Goal: Task Accomplishment & Management: Manage account settings

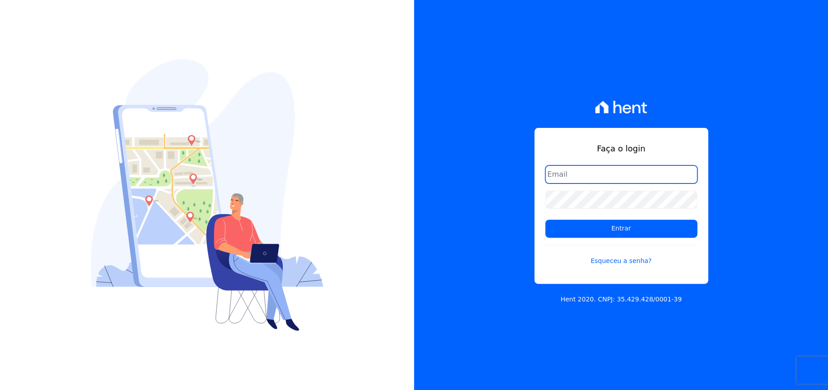
click at [551, 168] on input "email" at bounding box center [621, 175] width 152 height 18
click at [574, 180] on input "email" at bounding box center [621, 175] width 152 height 18
click at [564, 176] on input "email" at bounding box center [621, 175] width 152 height 18
type input "0"
type input "agjuniorsp@gmail.com"
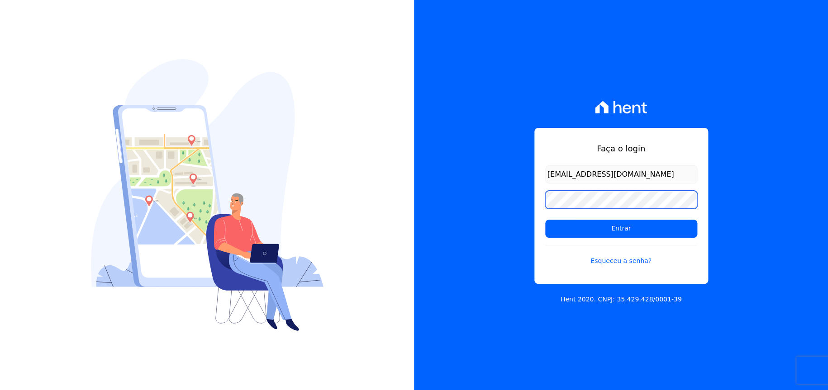
click at [545, 220] on input "Entrar" at bounding box center [621, 229] width 152 height 18
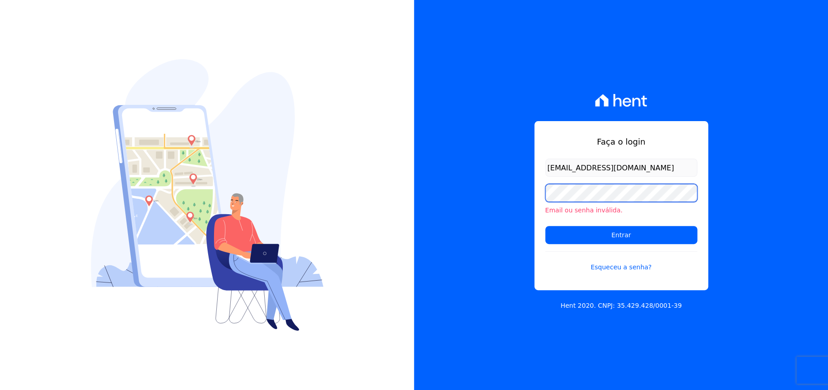
click at [545, 226] on input "Entrar" at bounding box center [621, 235] width 152 height 18
drag, startPoint x: 605, startPoint y: 260, endPoint x: 608, endPoint y: 265, distance: 5.7
click at [605, 260] on link "Esqueceu a senha?" at bounding box center [621, 262] width 152 height 21
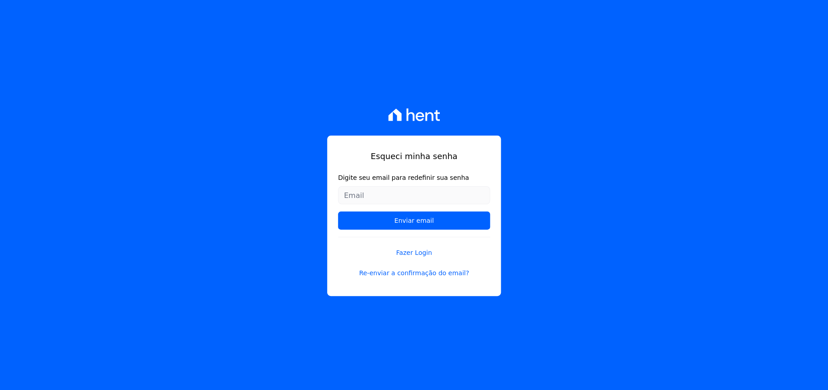
click at [424, 200] on input "Digite seu email para redefinir sua senha" at bounding box center [414, 195] width 152 height 18
type input "[EMAIL_ADDRESS][DOMAIN_NAME]"
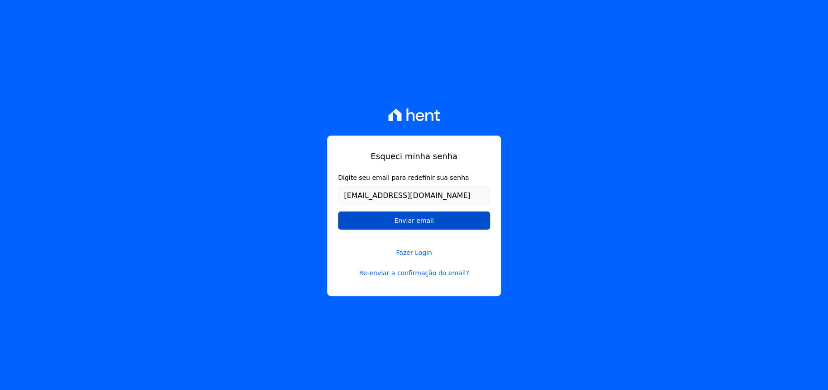
click at [415, 217] on input "Enviar email" at bounding box center [414, 221] width 152 height 18
click at [416, 222] on input "Enviar email" at bounding box center [414, 221] width 152 height 18
click at [425, 276] on link "Re-enviar a confirmação do email?" at bounding box center [414, 274] width 152 height 10
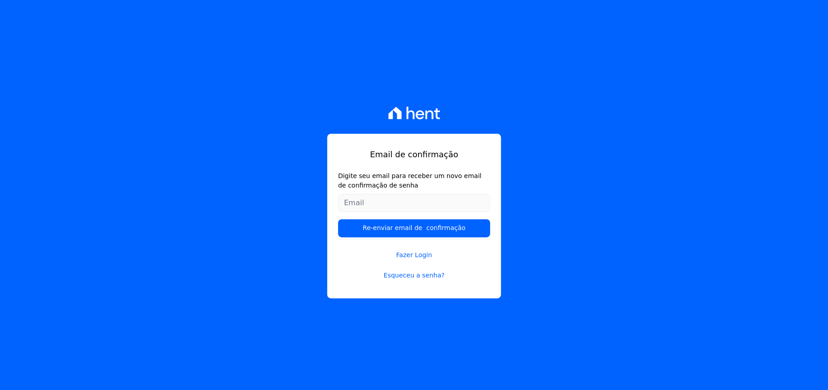
click at [397, 205] on input "Digite seu email para receber um novo email de confirmação de senha" at bounding box center [414, 203] width 152 height 18
type input "[EMAIL_ADDRESS][DOMAIN_NAME]"
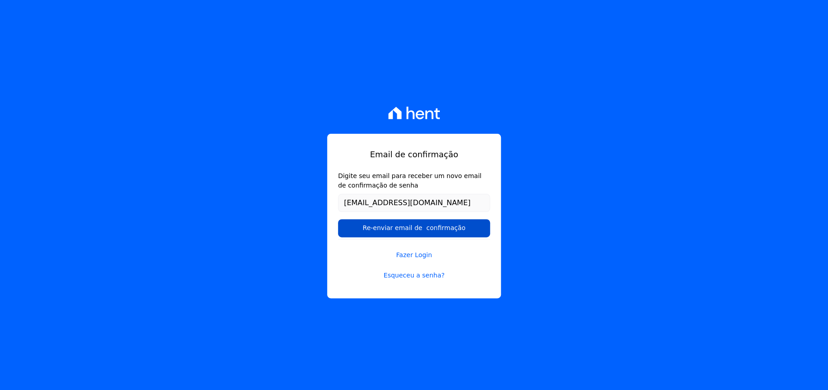
click at [377, 229] on input "Re-enviar email de confirmação" at bounding box center [414, 228] width 152 height 18
click at [416, 232] on input "Re-enviar email de confirmação" at bounding box center [414, 228] width 152 height 18
click at [417, 257] on link "Fazer Login" at bounding box center [414, 249] width 152 height 21
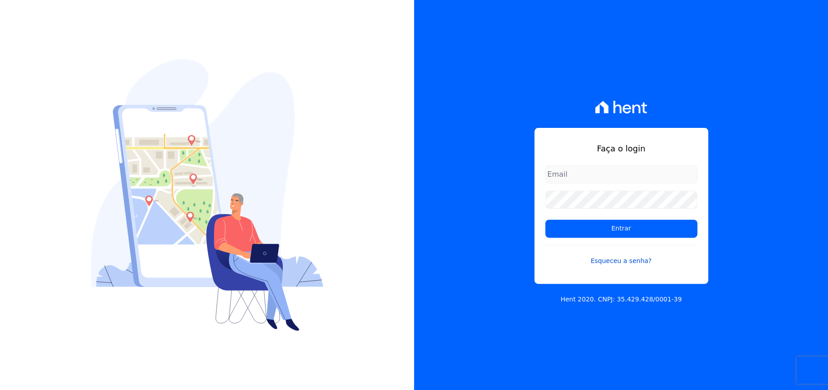
click at [615, 263] on link "Esqueceu a senha?" at bounding box center [621, 255] width 152 height 21
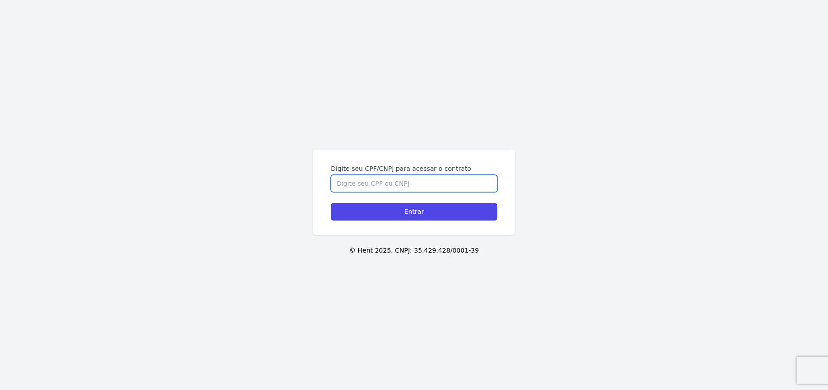
click at [380, 178] on input "Digite seu CPF/CNPJ para acessar o contrato" at bounding box center [414, 183] width 167 height 17
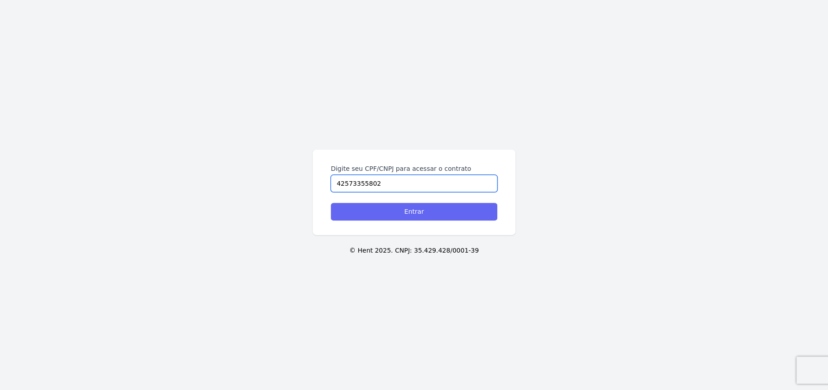
type input "42573355802"
click at [388, 212] on input "Entrar" at bounding box center [414, 212] width 167 height 18
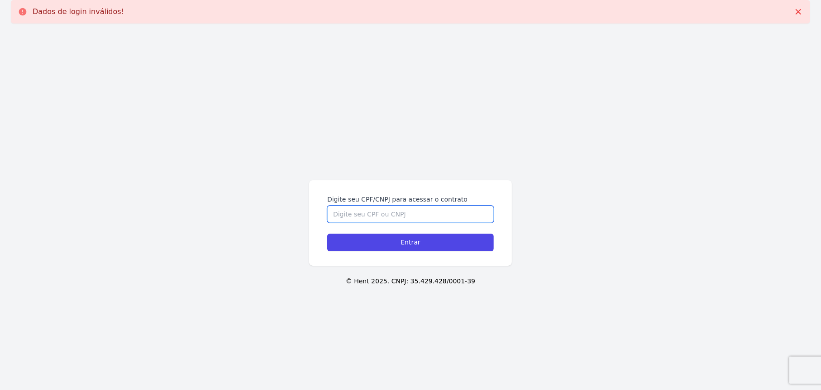
click at [367, 215] on input "Digite seu CPF/CNPJ para acessar o contrato" at bounding box center [410, 214] width 167 height 17
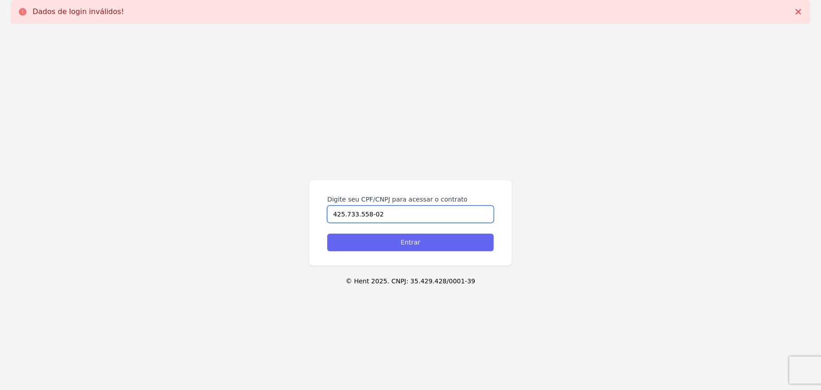
type input "425.733.558-02"
click at [389, 238] on input "Entrar" at bounding box center [410, 243] width 167 height 18
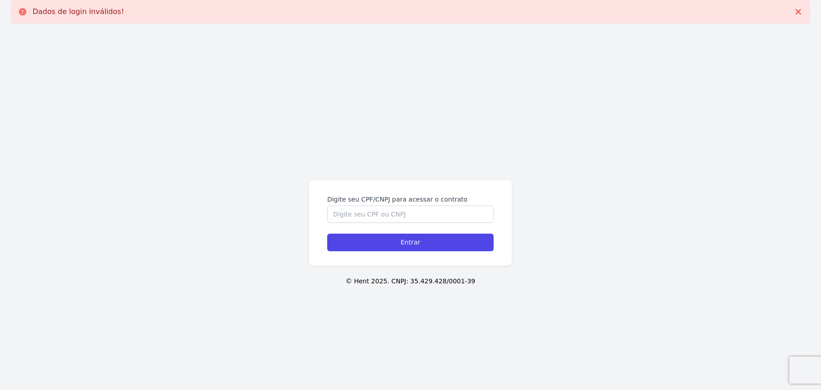
click at [99, 9] on p "Dados de login inválidos!" at bounding box center [78, 11] width 91 height 9
